Goal: Transaction & Acquisition: Purchase product/service

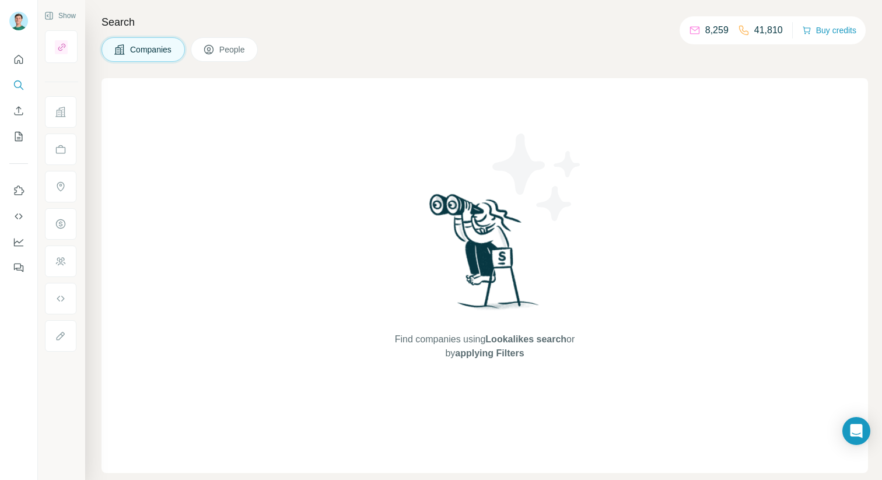
click at [829, 40] on div "8,259 41,810 Buy credits" at bounding box center [772, 30] width 186 height 28
click at [825, 35] on button "Buy credits" at bounding box center [829, 30] width 54 height 16
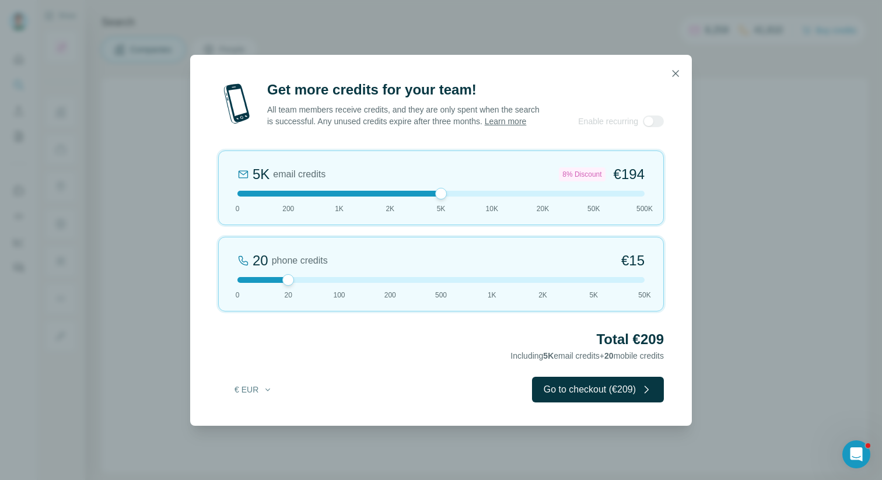
drag, startPoint x: 290, startPoint y: 198, endPoint x: 446, endPoint y: 196, distance: 155.7
click at [446, 196] on div at bounding box center [441, 194] width 12 height 12
click at [674, 62] on button "button" at bounding box center [675, 73] width 23 height 23
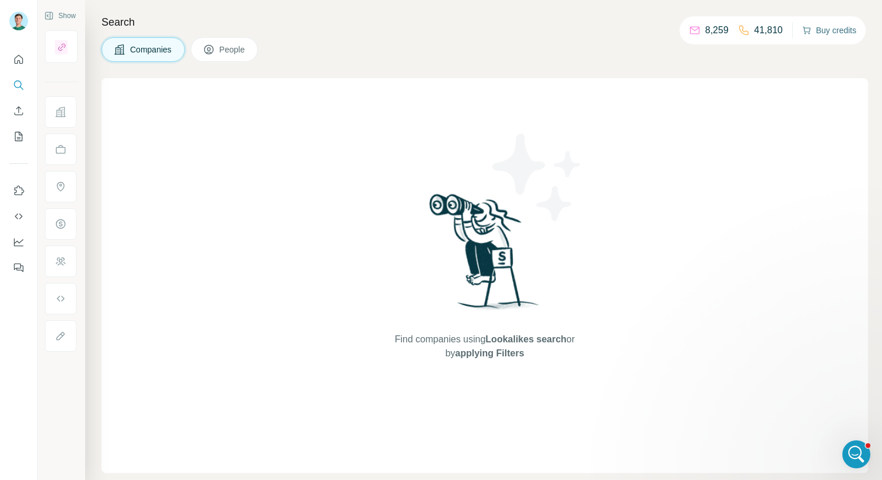
click at [835, 37] on button "Buy credits" at bounding box center [829, 30] width 54 height 16
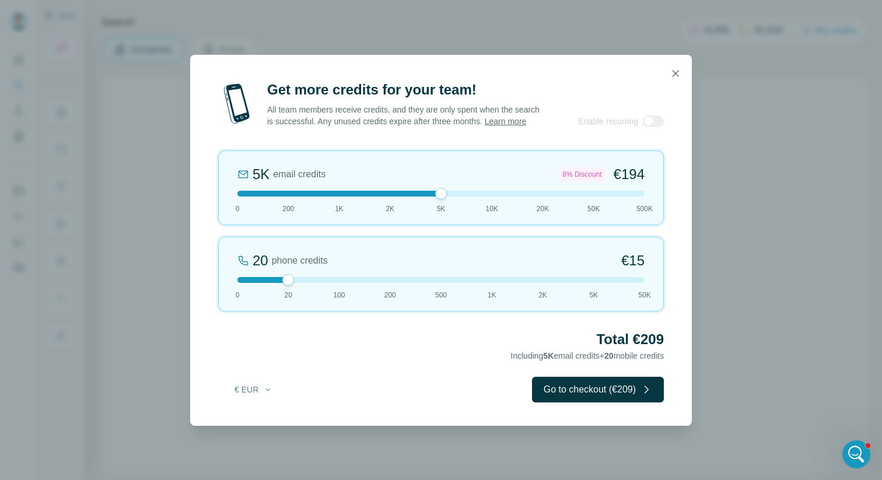
drag, startPoint x: 287, startPoint y: 196, endPoint x: 443, endPoint y: 198, distance: 155.7
click at [443, 198] on div at bounding box center [441, 194] width 12 height 12
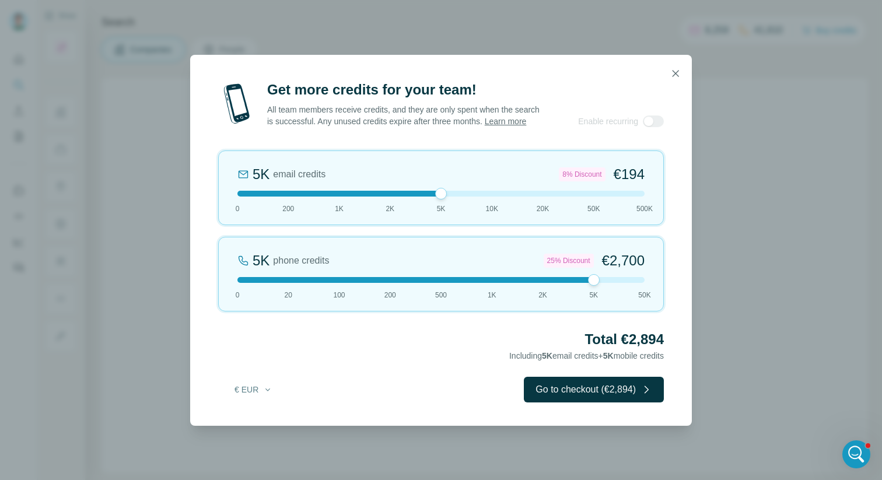
drag, startPoint x: 292, startPoint y: 283, endPoint x: 569, endPoint y: 297, distance: 277.3
click at [569, 297] on div "5K phone credits 25% Discount €2,700 0 20 100 200 500 1K 2K 5K 50K" at bounding box center [441, 274] width 446 height 75
click at [651, 127] on div at bounding box center [653, 121] width 21 height 12
click at [533, 197] on div at bounding box center [440, 194] width 407 height 6
click at [429, 197] on div at bounding box center [440, 194] width 407 height 6
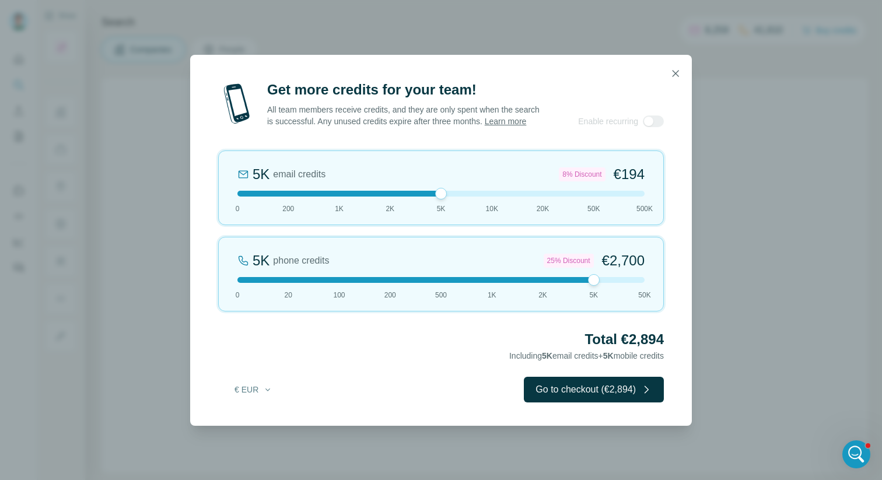
click at [440, 198] on div at bounding box center [441, 194] width 12 height 12
click at [351, 290] on div "5K phone credits 25% Discount €2,700 0 20 100 200 500 1K 2K 5K 50K" at bounding box center [441, 274] width 446 height 75
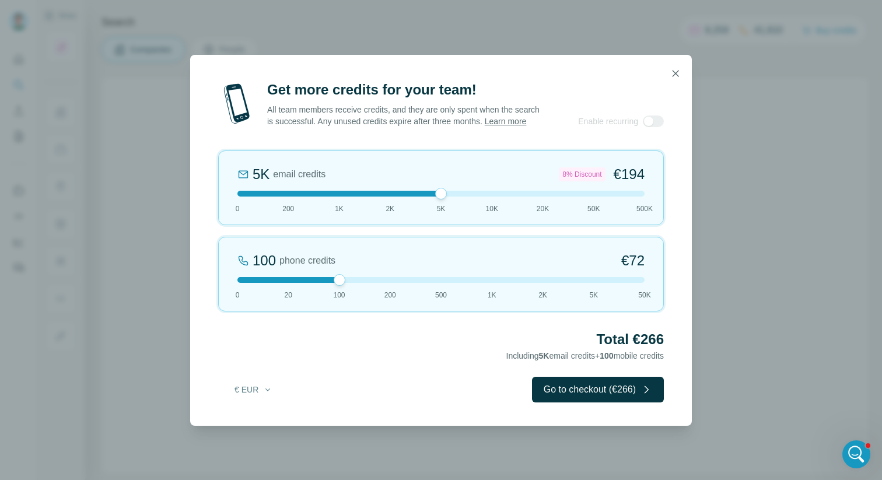
click at [435, 283] on div at bounding box center [440, 280] width 407 height 6
